Goal: Task Accomplishment & Management: Manage account settings

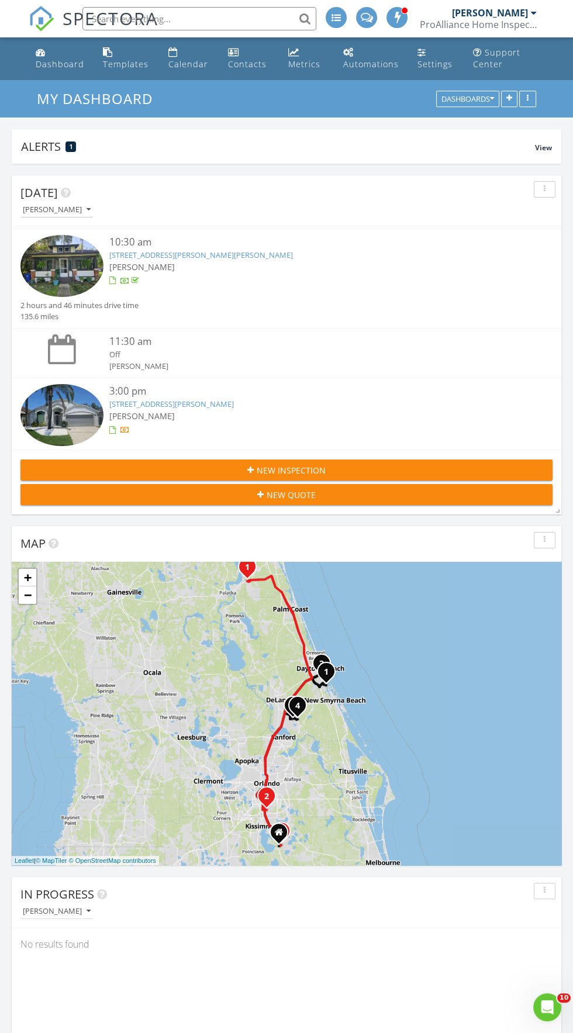
scroll to position [73, 0]
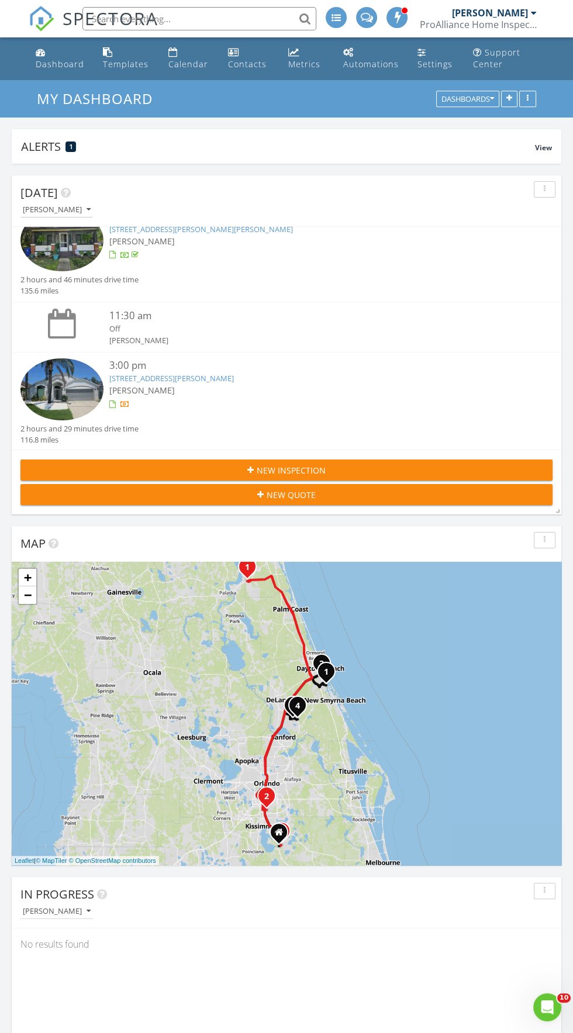
click at [199, 377] on link "12256 Greco Dr, Orlando, FL 32824" at bounding box center [171, 378] width 125 height 11
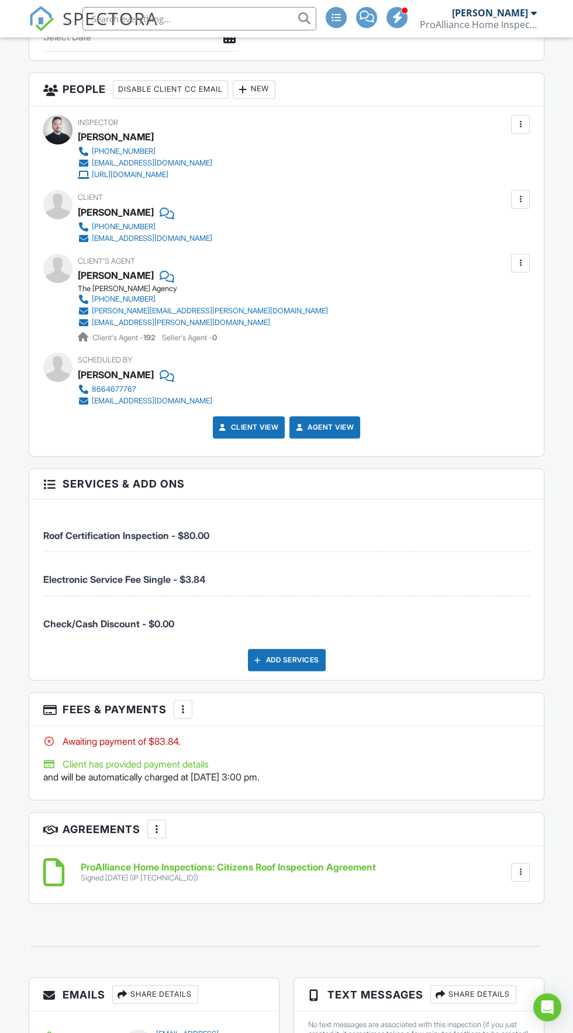
click at [187, 704] on div at bounding box center [183, 710] width 12 height 12
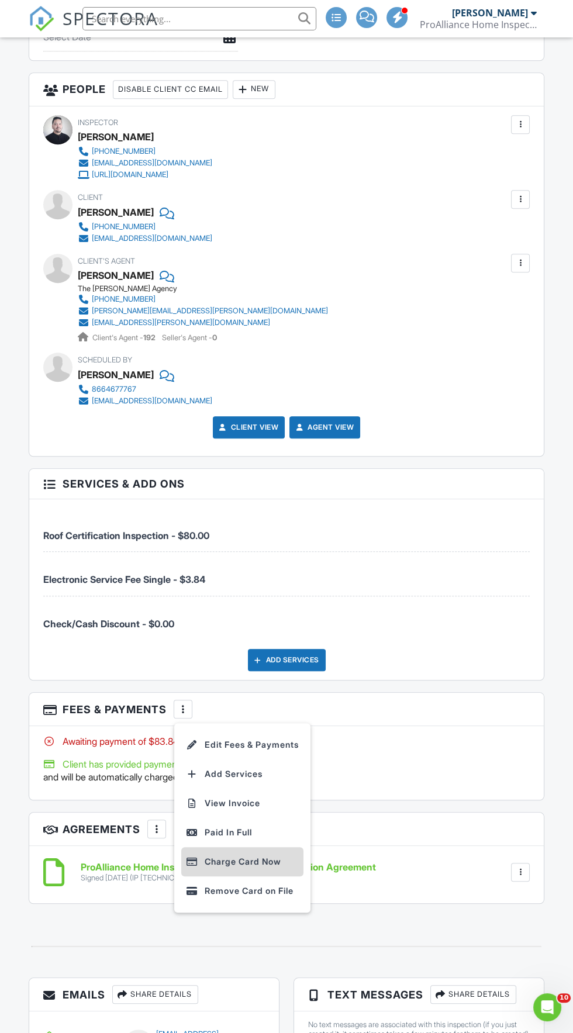
click at [278, 866] on li "Charge Card Now" at bounding box center [242, 861] width 122 height 29
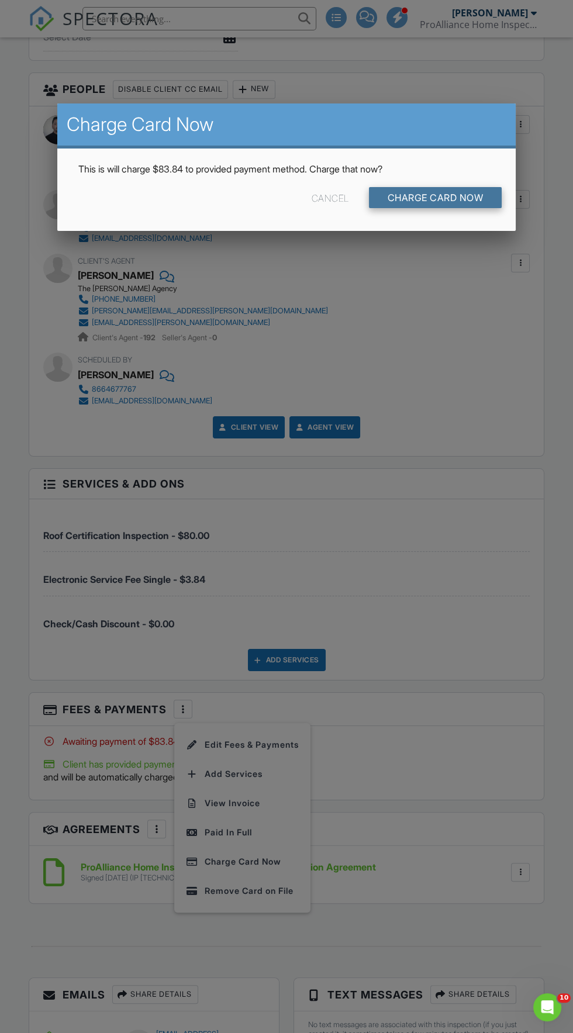
click at [480, 190] on input "Charge Card Now" at bounding box center [435, 197] width 133 height 21
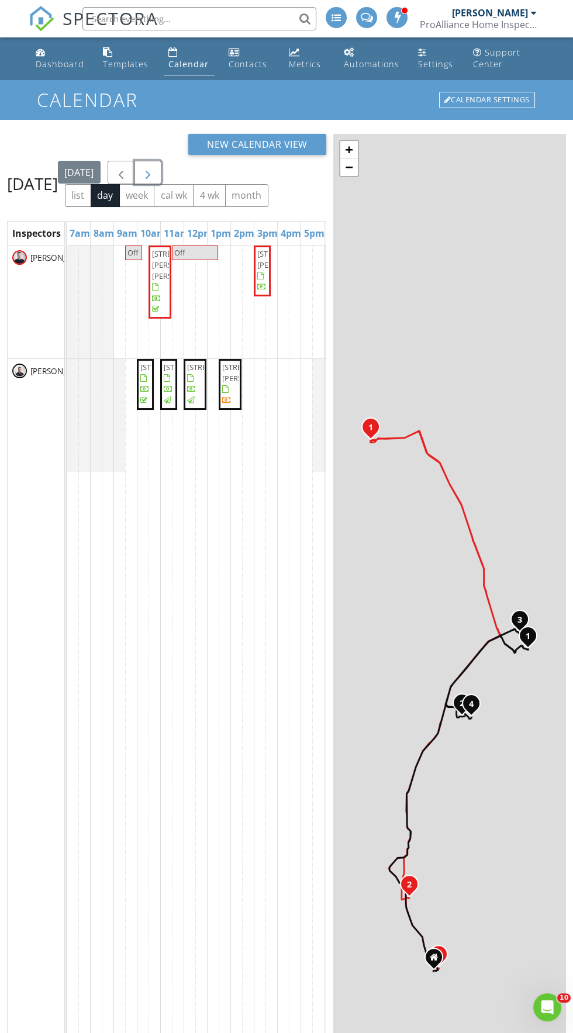
click at [155, 180] on span "button" at bounding box center [148, 173] width 14 height 14
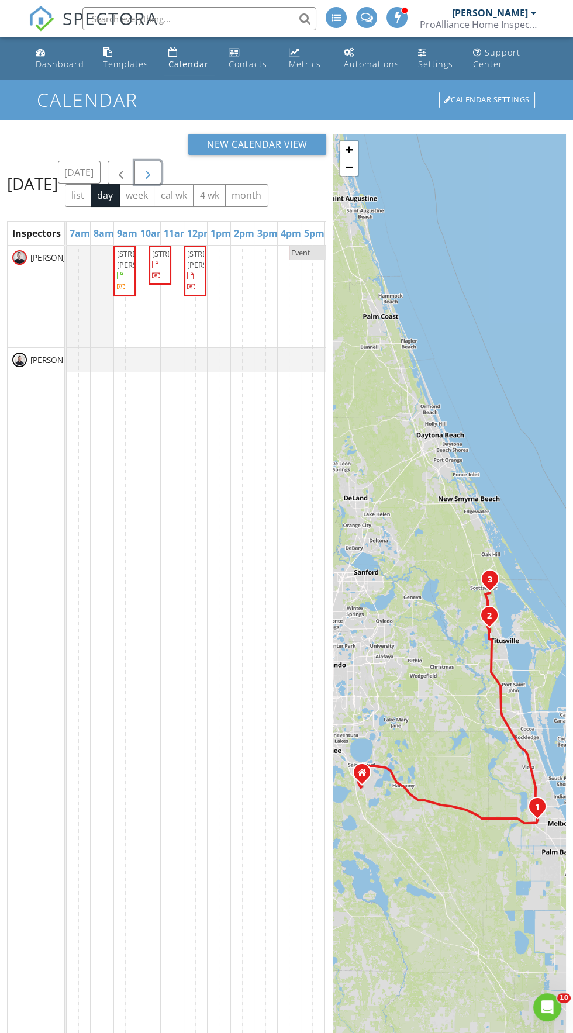
click at [155, 180] on span "button" at bounding box center [148, 173] width 14 height 14
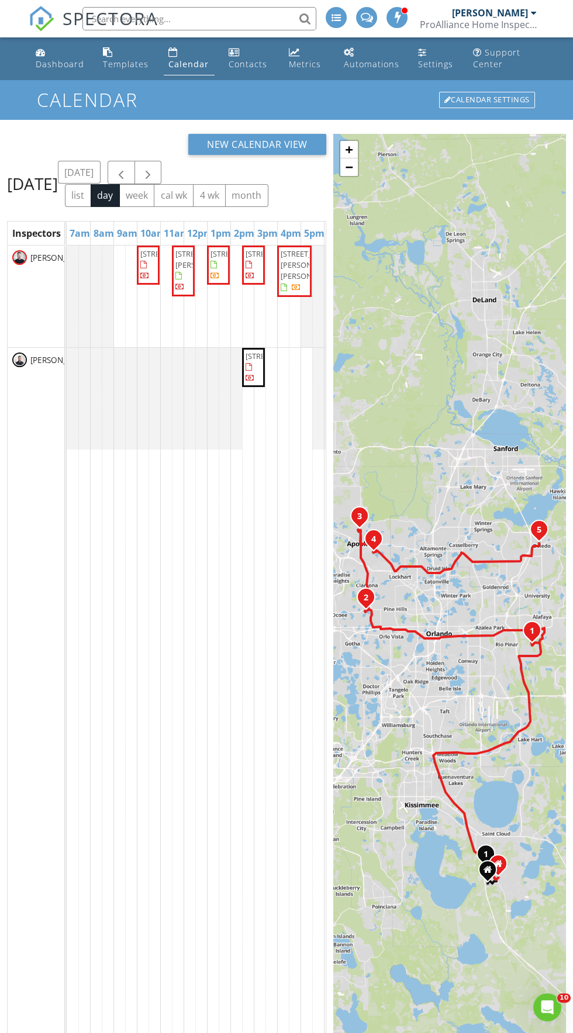
click at [254, 561] on td at bounding box center [260, 720] width 12 height 948
click at [155, 172] on span "button" at bounding box center [148, 173] width 14 height 14
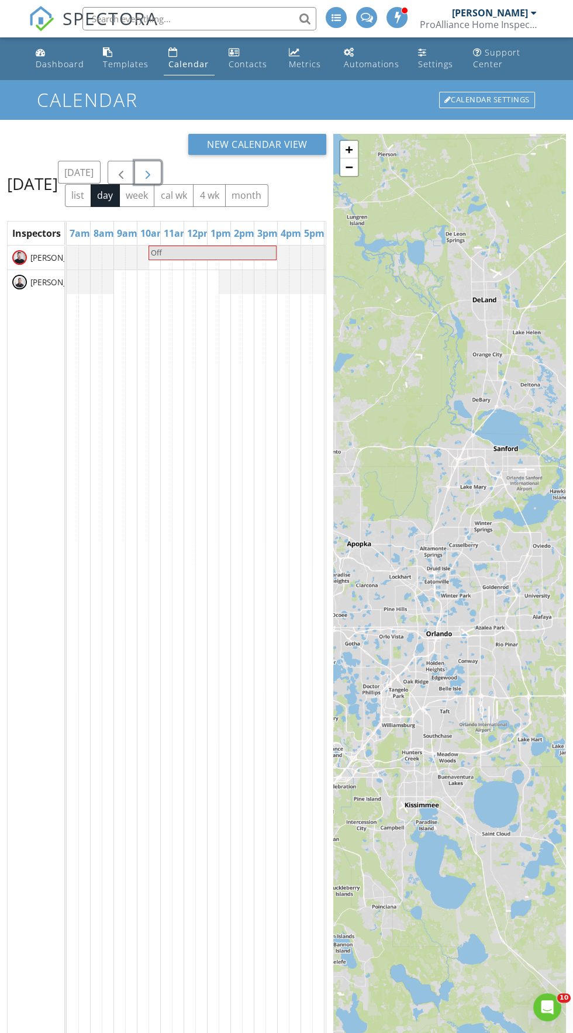
click at [155, 180] on span "button" at bounding box center [148, 173] width 14 height 14
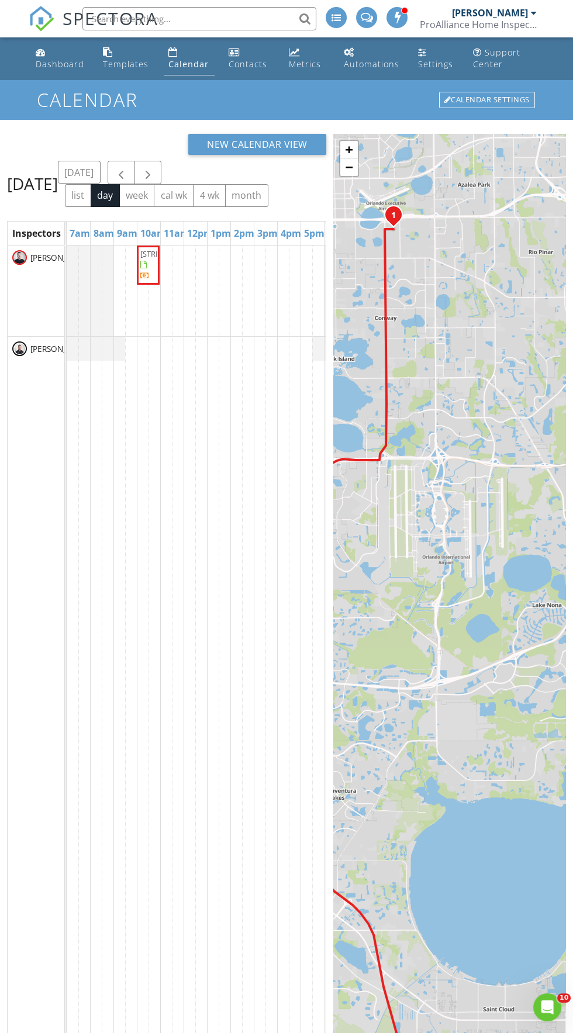
click at [213, 452] on td at bounding box center [213, 720] width 12 height 948
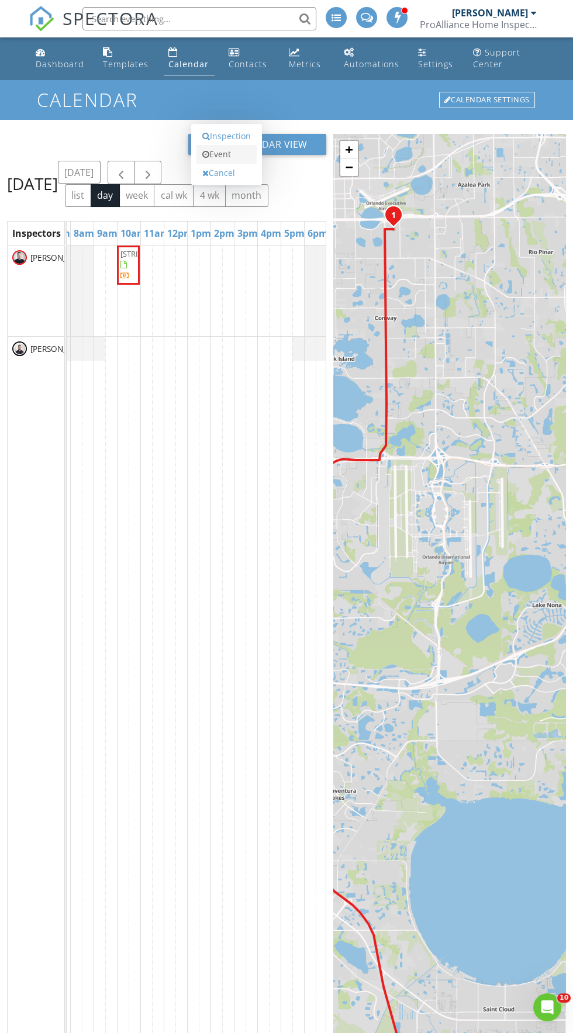
click at [249, 164] on link "Event" at bounding box center [227, 154] width 60 height 19
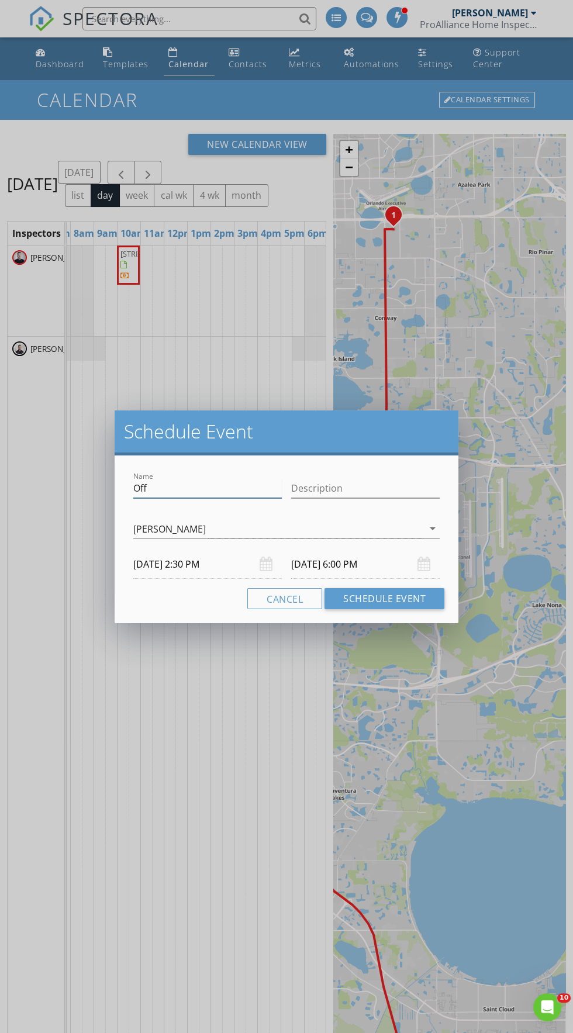
click at [202, 498] on div "Name Off" at bounding box center [207, 488] width 149 height 19
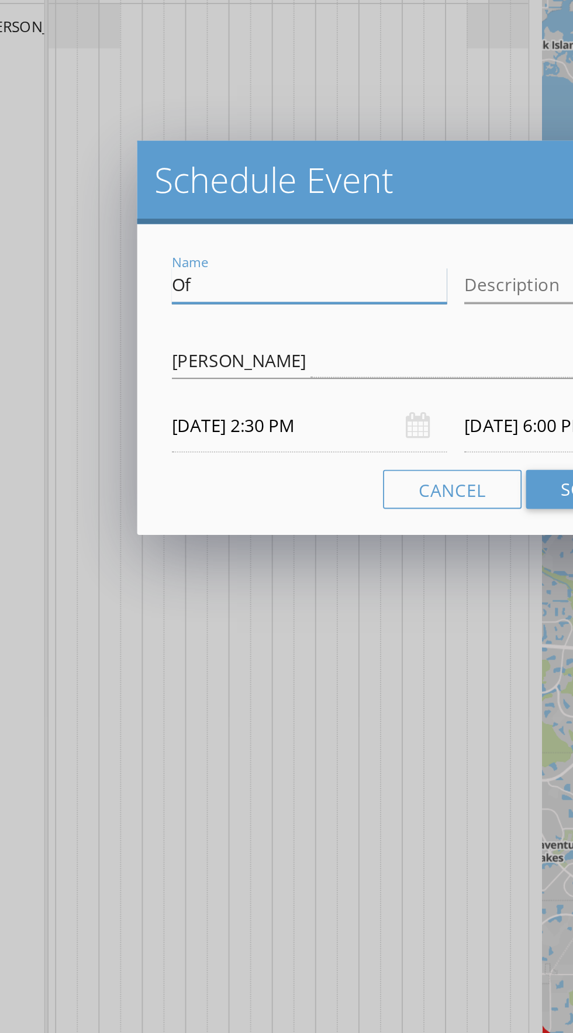
type input "O"
type input "Labor day"
click at [337, 591] on button "Schedule Event" at bounding box center [385, 598] width 120 height 21
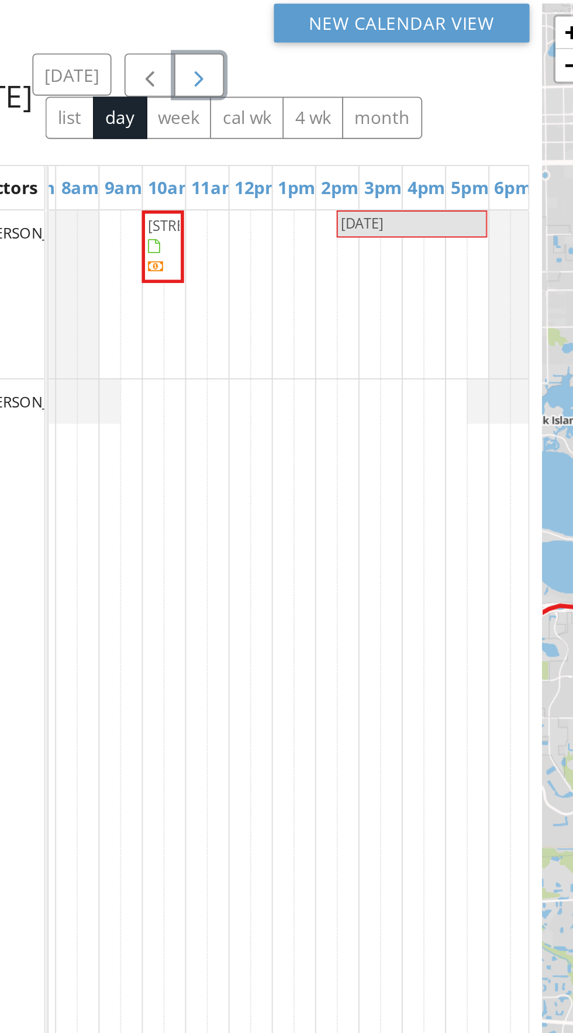
click at [155, 180] on span "button" at bounding box center [148, 173] width 14 height 14
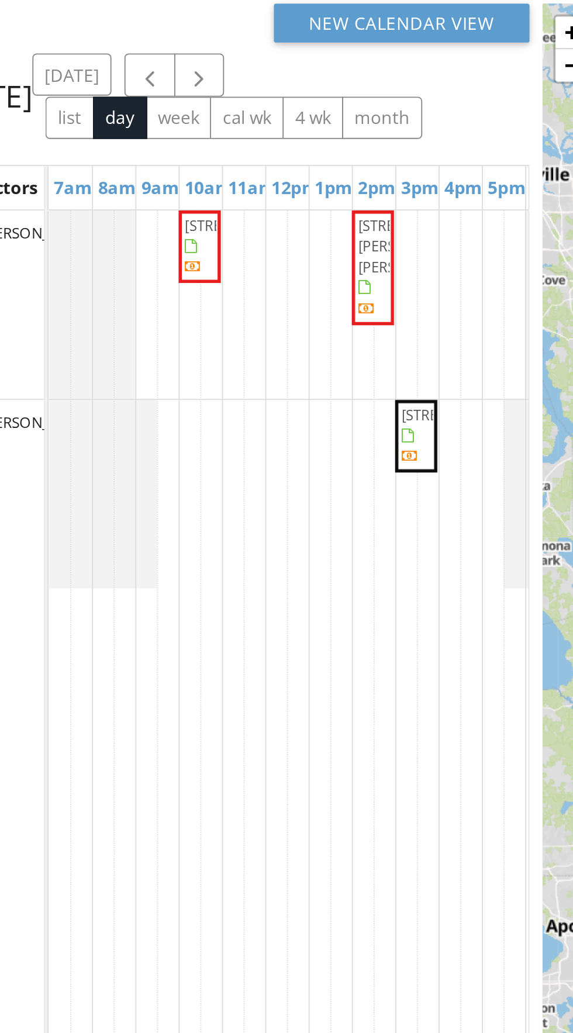
click at [202, 342] on td at bounding box center [201, 720] width 12 height 948
click at [169, 388] on td at bounding box center [166, 720] width 12 height 948
click at [214, 434] on td at bounding box center [213, 720] width 12 height 948
click at [162, 185] on button "button" at bounding box center [148, 173] width 27 height 24
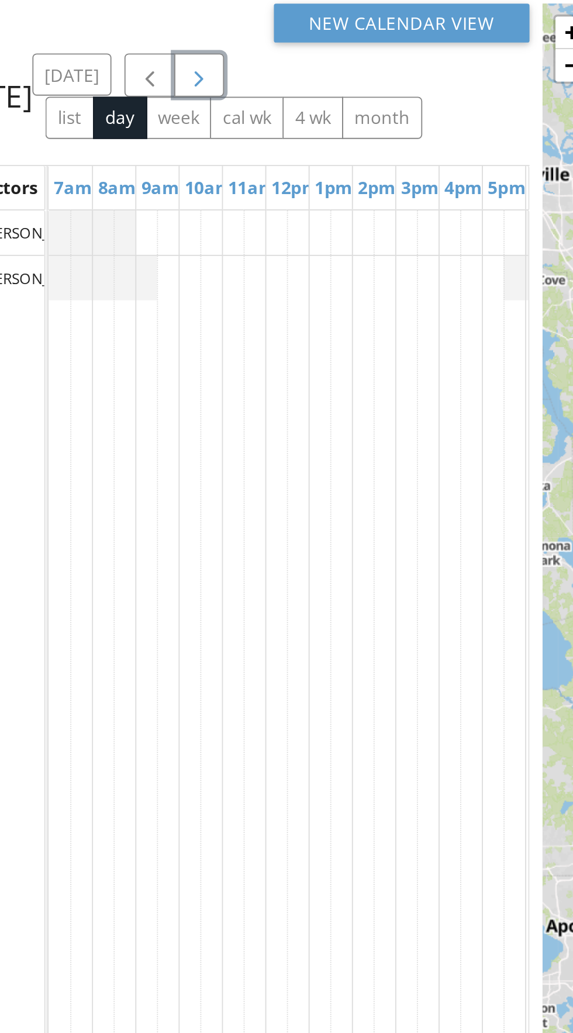
click at [155, 178] on span "button" at bounding box center [148, 173] width 14 height 14
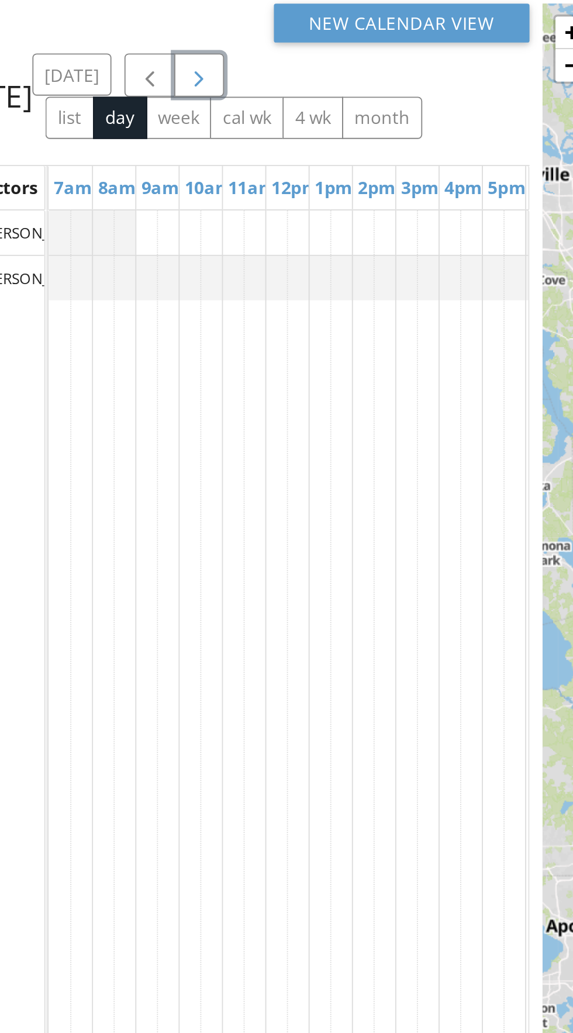
click at [155, 180] on span "button" at bounding box center [148, 173] width 14 height 14
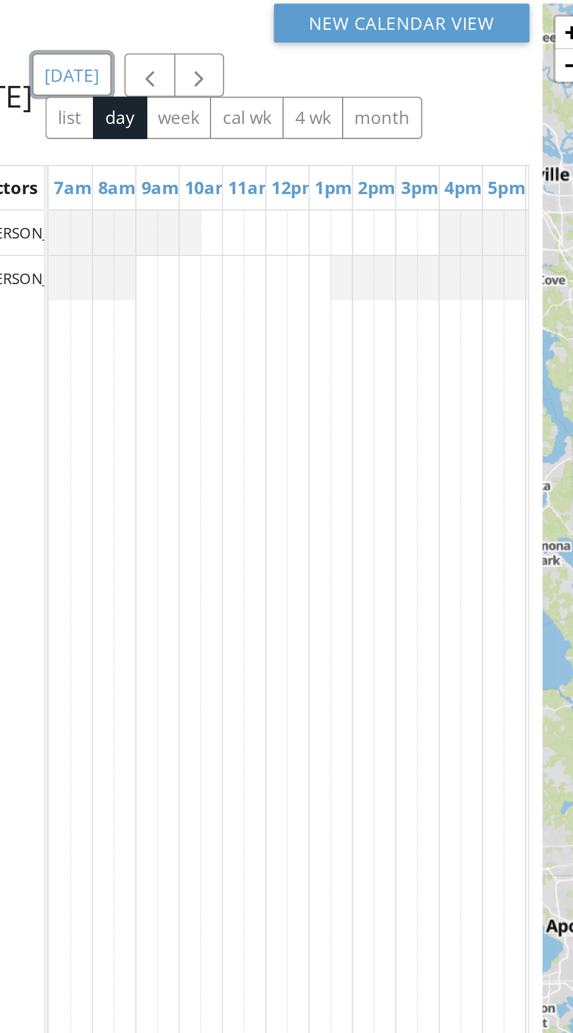
click at [101, 184] on button "today" at bounding box center [79, 172] width 43 height 23
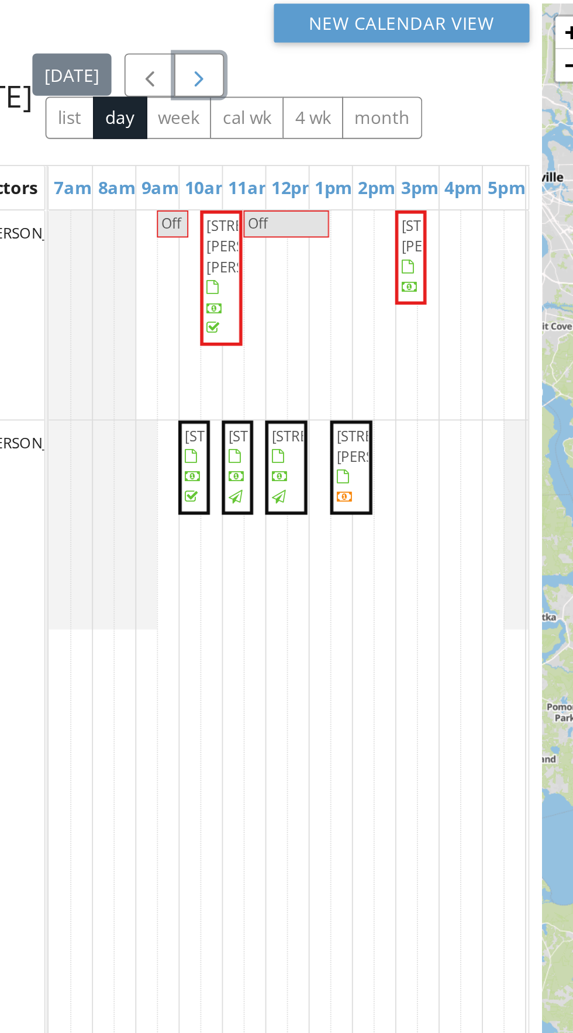
click at [162, 173] on button "button" at bounding box center [148, 173] width 27 height 24
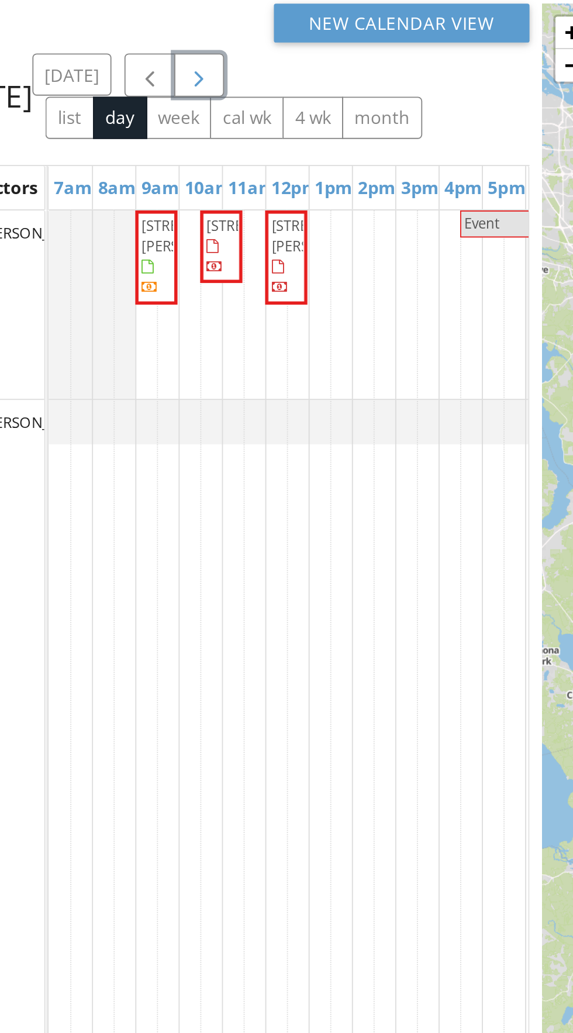
click at [155, 180] on span "button" at bounding box center [148, 173] width 14 height 14
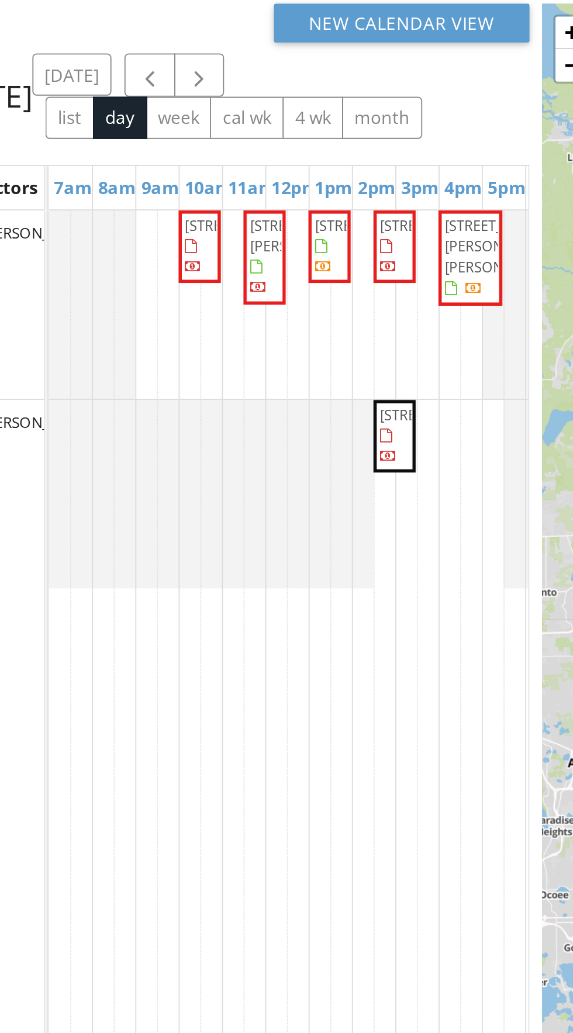
click at [204, 366] on div at bounding box center [154, 399] width 175 height 102
click at [202, 364] on div at bounding box center [154, 399] width 175 height 102
click at [167, 372] on div at bounding box center [154, 399] width 175 height 102
click at [160, 393] on div at bounding box center [154, 399] width 175 height 102
